Goal: Task Accomplishment & Management: Manage account settings

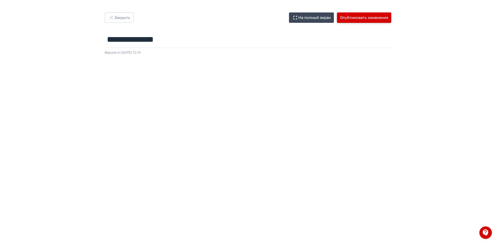
click at [354, 15] on button "Опубликовать изменения" at bounding box center [364, 17] width 54 height 10
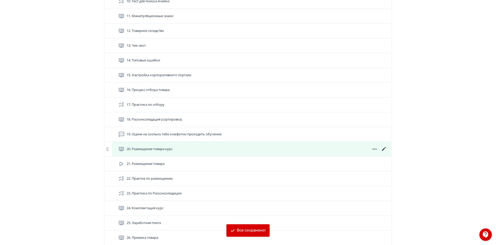
scroll to position [388, 0]
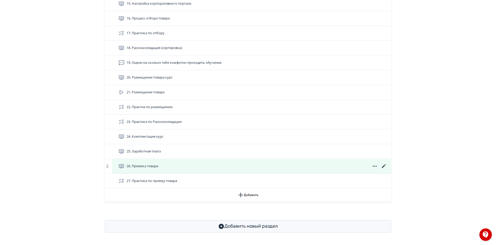
click at [384, 166] on icon at bounding box center [384, 166] width 4 height 4
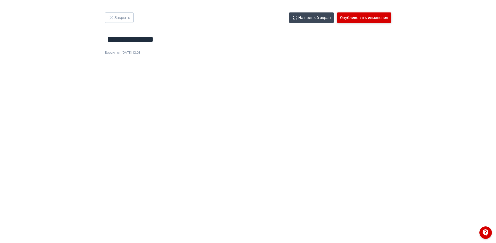
click at [359, 19] on button "Опубликовать изменения" at bounding box center [364, 17] width 54 height 10
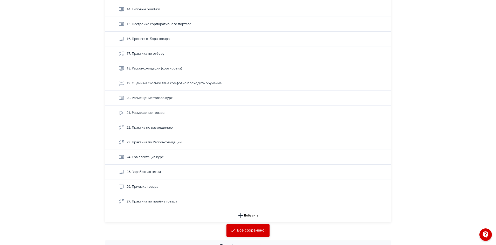
scroll to position [388, 0]
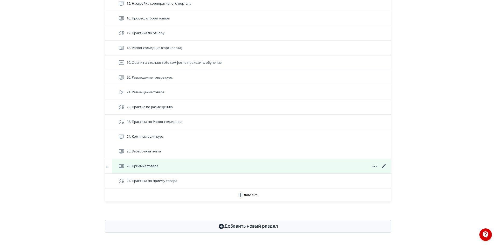
click at [385, 166] on icon at bounding box center [384, 166] width 4 height 4
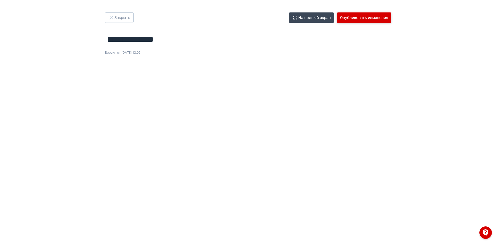
click at [361, 16] on button "Опубликовать изменения" at bounding box center [364, 17] width 54 height 10
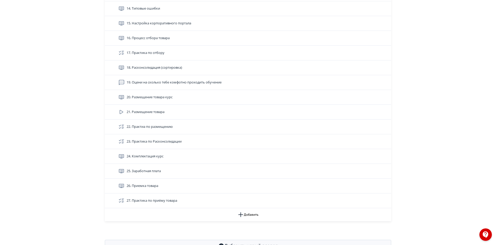
scroll to position [388, 0]
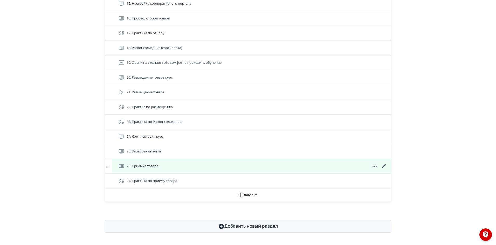
click at [145, 166] on span "26. Приемка товара" at bounding box center [143, 166] width 32 height 5
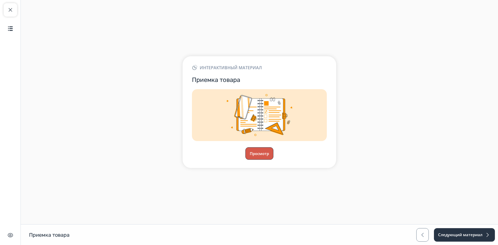
click at [265, 154] on button "Просмотр" at bounding box center [260, 153] width 28 height 12
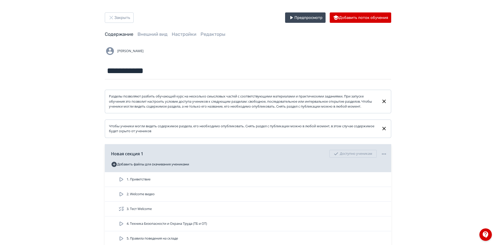
scroll to position [388, 0]
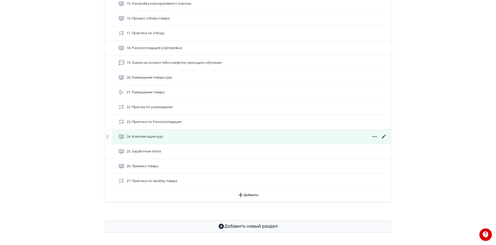
click at [151, 136] on span "24. Комплектация курс" at bounding box center [145, 136] width 37 height 5
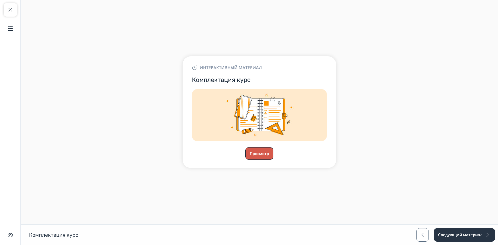
click at [265, 156] on button "Просмотр" at bounding box center [260, 153] width 28 height 12
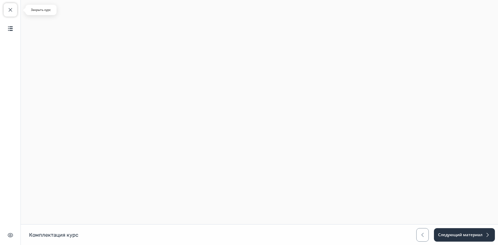
click at [13, 9] on span "button" at bounding box center [10, 10] width 6 height 6
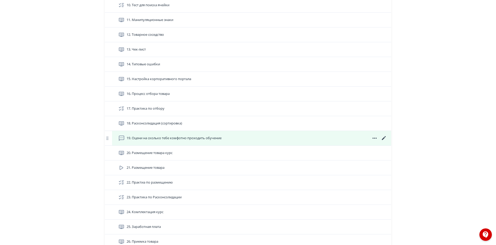
scroll to position [338, 0]
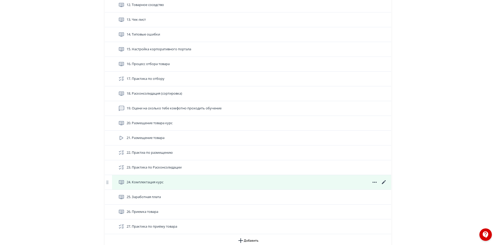
click at [386, 186] on icon at bounding box center [384, 182] width 6 height 6
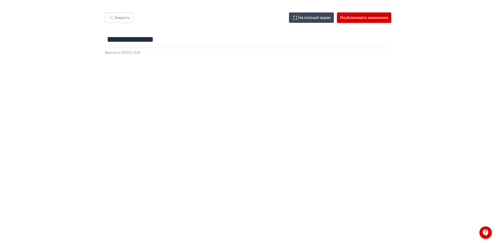
click at [378, 16] on button "Опубликовать изменения" at bounding box center [364, 17] width 54 height 10
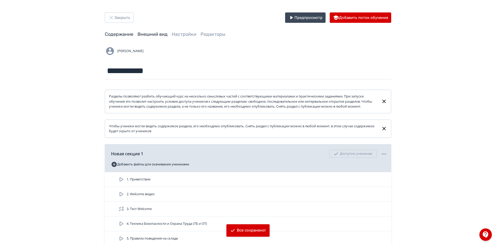
click at [155, 36] on link "Внешний вид" at bounding box center [153, 34] width 30 height 6
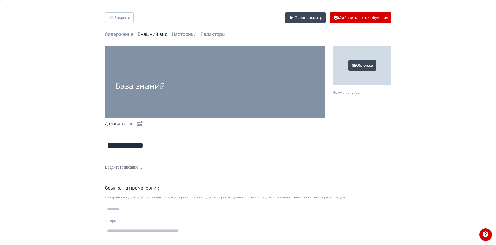
click at [369, 65] on div "Обложка" at bounding box center [362, 65] width 58 height 39
click at [0, 0] on input "Обложка Формат: png, jpg." at bounding box center [0, 0] width 0 height 0
click at [262, 162] on form "**********" at bounding box center [248, 141] width 287 height 190
click at [114, 19] on icon "button" at bounding box center [111, 18] width 6 height 6
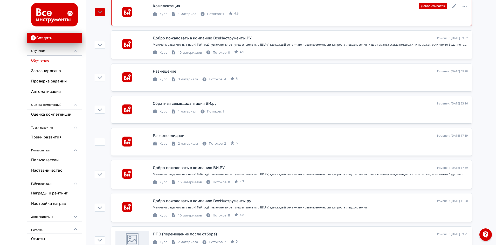
scroll to position [15, 0]
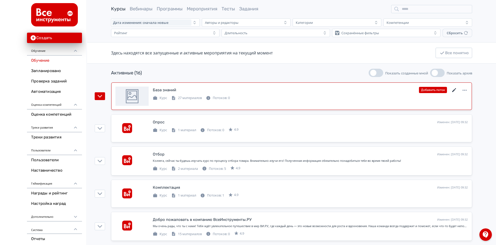
click at [454, 90] on icon at bounding box center [455, 90] width 6 height 6
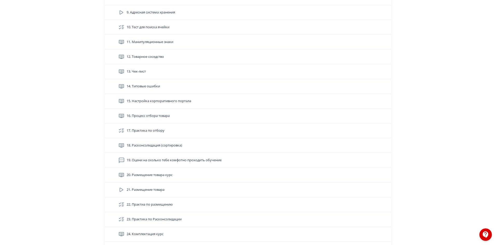
scroll to position [388, 0]
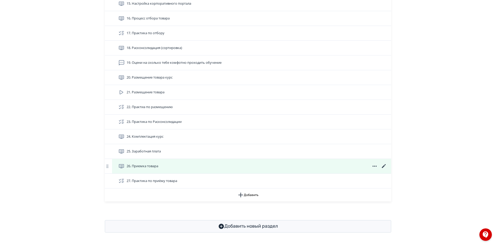
click at [383, 167] on icon at bounding box center [384, 166] width 4 height 4
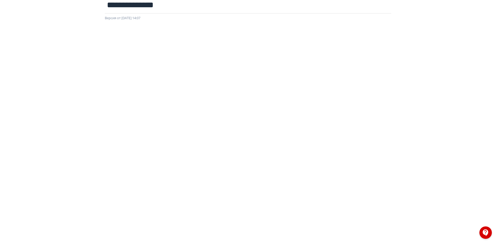
scroll to position [56, 0]
